Goal: Information Seeking & Learning: Learn about a topic

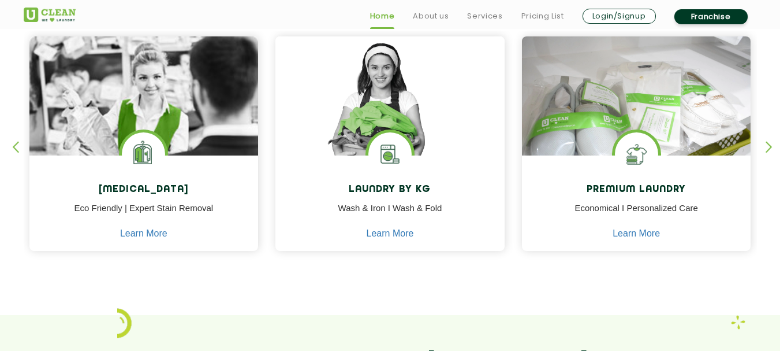
scroll to position [520, 0]
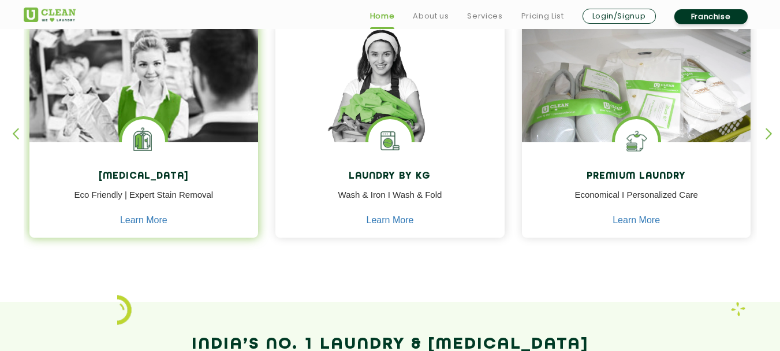
click at [178, 84] on img at bounding box center [143, 115] width 229 height 184
click at [185, 104] on img at bounding box center [143, 115] width 229 height 184
click at [152, 159] on img at bounding box center [143, 140] width 43 height 43
click at [153, 172] on h4 "[MEDICAL_DATA]" at bounding box center [144, 176] width 212 height 11
click at [154, 171] on h4 "[MEDICAL_DATA]" at bounding box center [144, 176] width 212 height 11
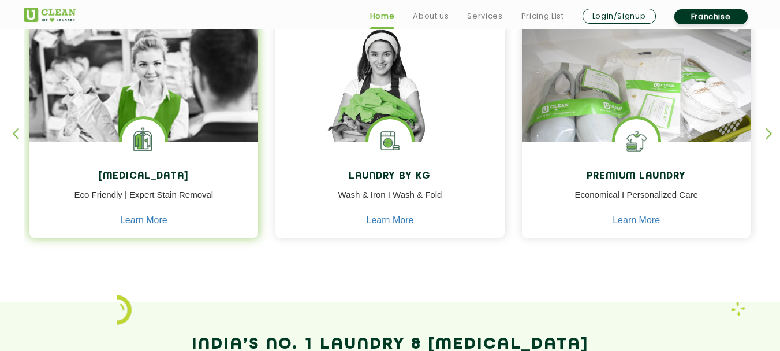
click at [154, 176] on h4 "[MEDICAL_DATA]" at bounding box center [144, 176] width 212 height 11
click at [152, 219] on link "Learn More" at bounding box center [143, 220] width 47 height 10
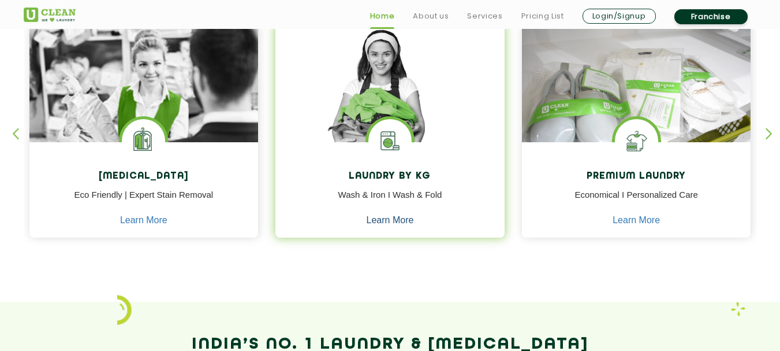
click at [395, 219] on link "Learn More" at bounding box center [390, 220] width 47 height 10
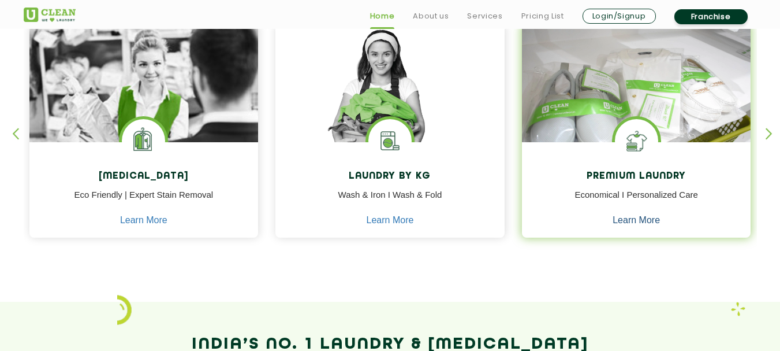
click at [637, 218] on link "Learn More" at bounding box center [636, 220] width 47 height 10
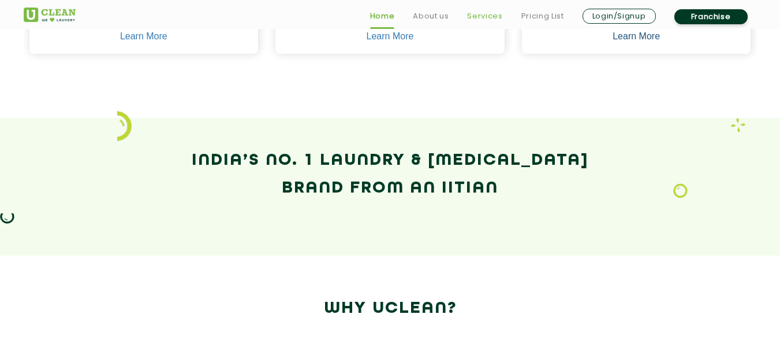
scroll to position [751, 0]
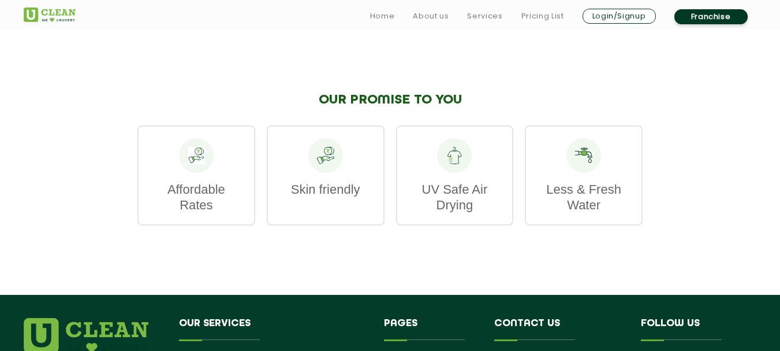
scroll to position [1675, 0]
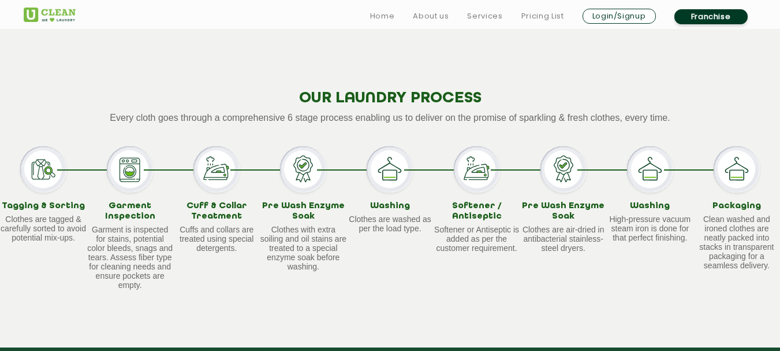
scroll to position [1155, 0]
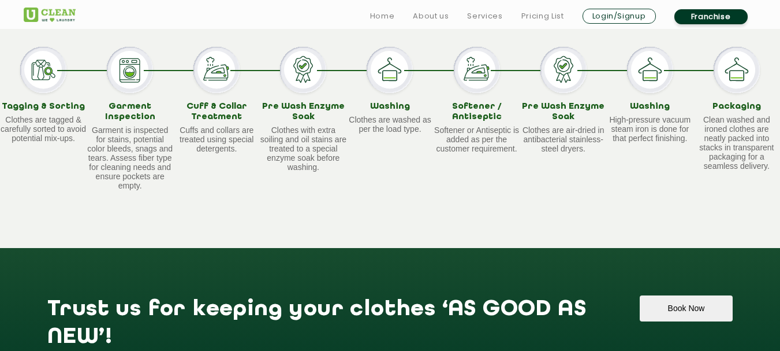
click at [646, 78] on img at bounding box center [650, 70] width 46 height 46
click at [648, 105] on h3 "Washing" at bounding box center [650, 107] width 87 height 10
click at [647, 106] on h3 "Washing" at bounding box center [650, 107] width 87 height 10
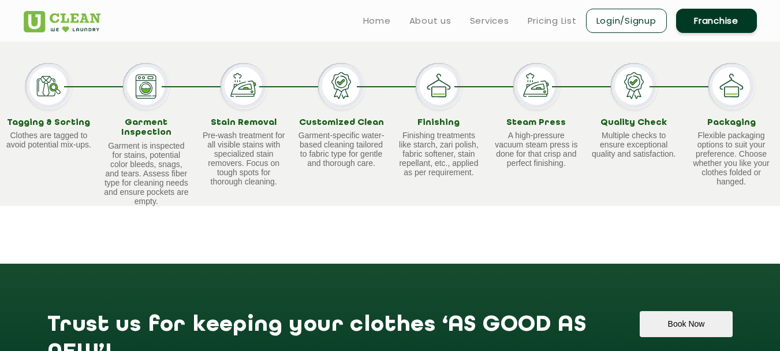
scroll to position [693, 0]
